Goal: Find specific page/section: Find specific page/section

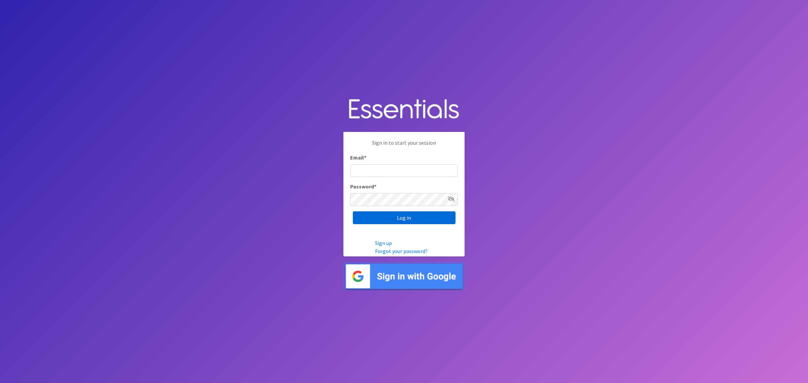
type input "[PERSON_NAME][EMAIL_ADDRESS][DOMAIN_NAME]"
click at [408, 215] on input "Log in" at bounding box center [404, 217] width 103 height 13
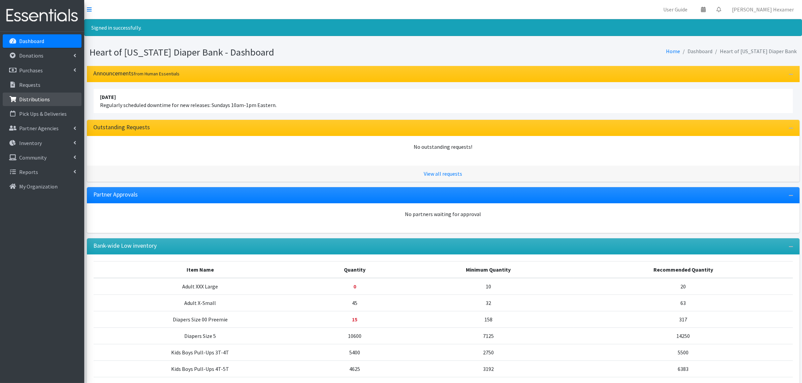
click at [24, 98] on p "Distributions" at bounding box center [34, 99] width 31 height 7
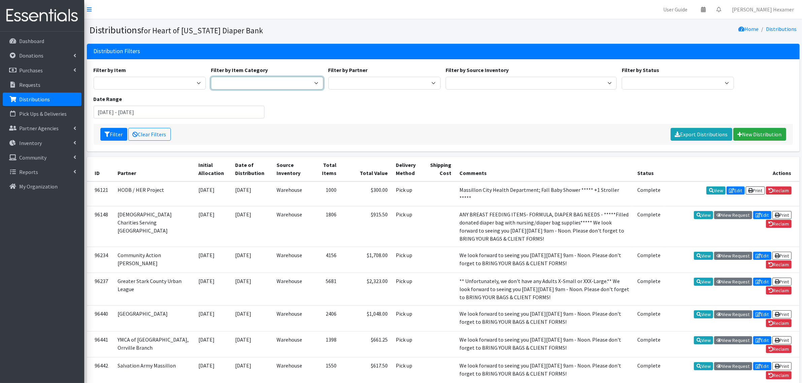
click at [230, 81] on select "Period Supplies Adult Incontinence Diapers Wipes Pull- Ups" at bounding box center [267, 83] width 112 height 13
click at [344, 84] on select "Alliance Commons Belmont County Health Department Bridge Point Canal Fulton Spe…" at bounding box center [384, 83] width 112 height 13
select select "4"
click at [328, 77] on select "Alliance Commons Belmont County Health Department Bridge Point Canal Fulton Spe…" at bounding box center [384, 83] width 112 height 13
click at [118, 132] on button "Filter" at bounding box center [113, 134] width 27 height 13
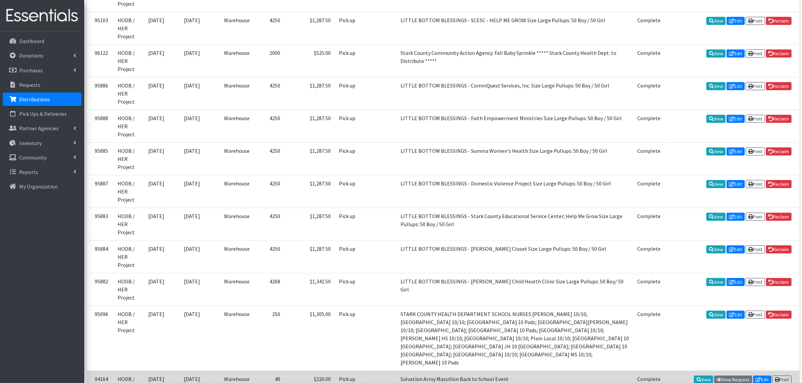
scroll to position [193, 0]
